Goal: Task Accomplishment & Management: Use online tool/utility

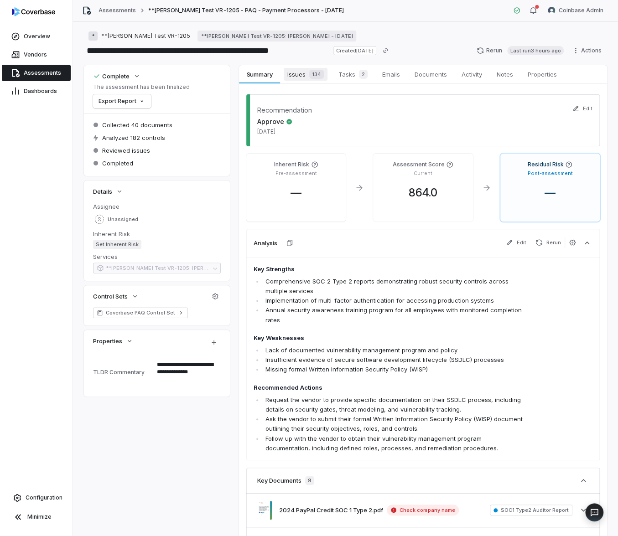
click at [307, 74] on div "134" at bounding box center [315, 74] width 18 height 9
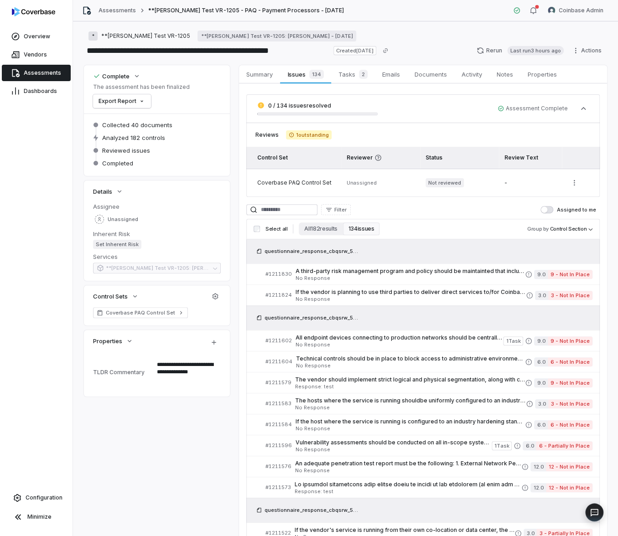
click at [330, 275] on div "A third-party risk management program and policy should be maintainted that inc…" at bounding box center [411, 274] width 230 height 13
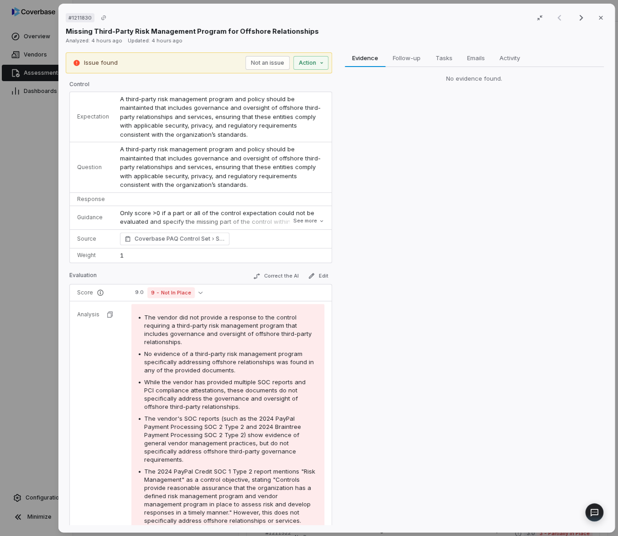
click at [35, 128] on div "# 1211830 Result 1 of 25 Close Missing Third-Party Risk Management Program for …" at bounding box center [309, 268] width 618 height 536
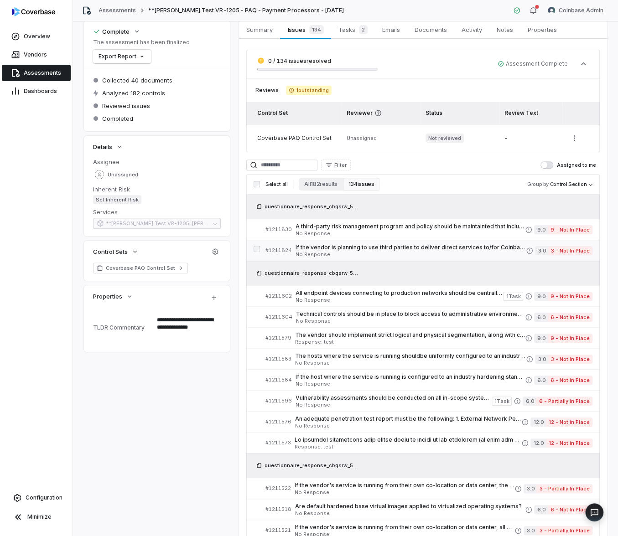
scroll to position [55, 0]
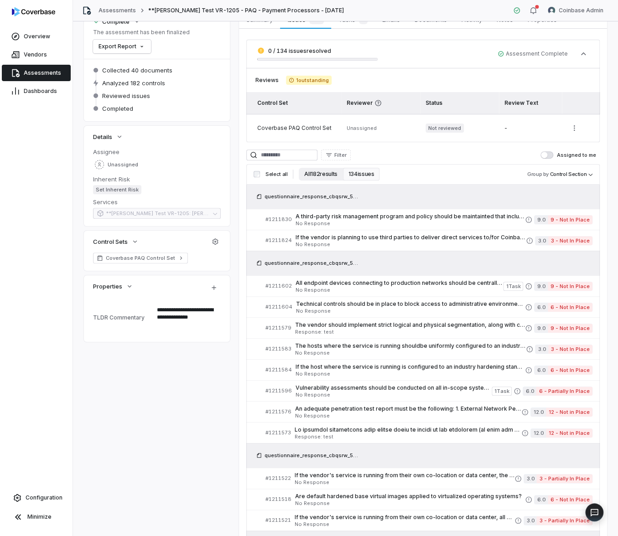
click at [326, 170] on button "All 182 results" at bounding box center [321, 174] width 44 height 13
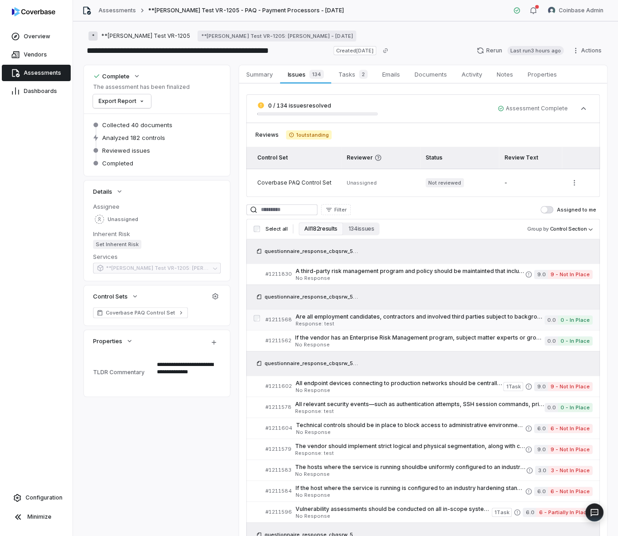
click at [357, 327] on link "# 1211568 Are all employment candidates, contractors and involved third parties…" at bounding box center [428, 320] width 327 height 21
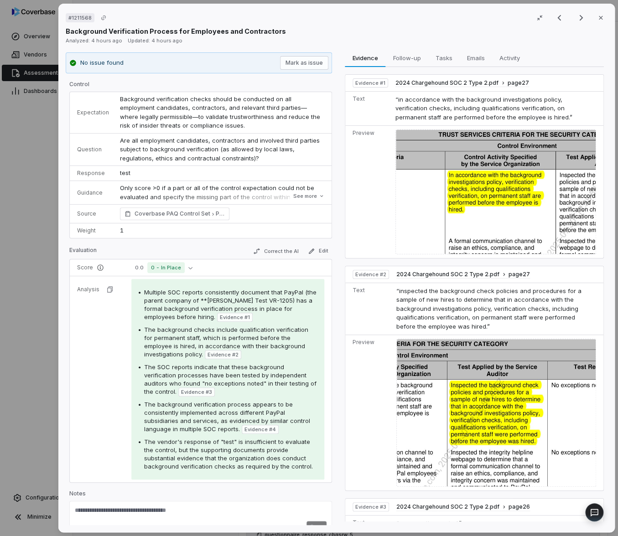
type textarea "*"
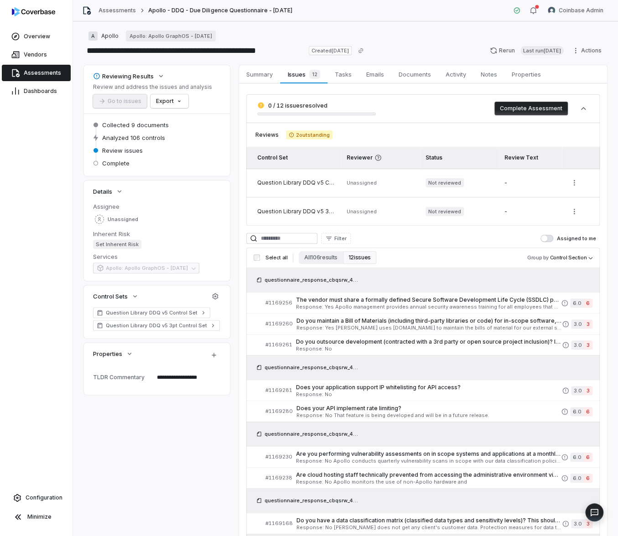
click at [66, 175] on div "Overview Vendors Assessments Dashboards Configuration Minimize" at bounding box center [36, 268] width 73 height 536
type textarea "*"
